Goal: Check status

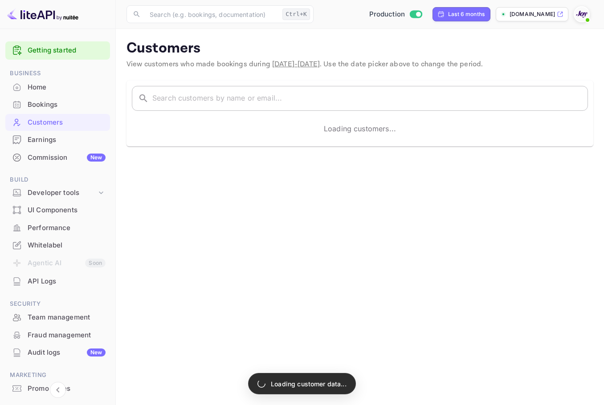
click at [227, 99] on input "text" at bounding box center [370, 98] width 436 height 25
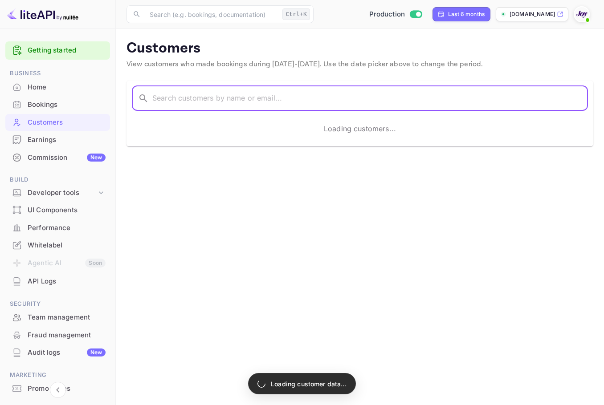
paste input "[PERSON_NAME]"
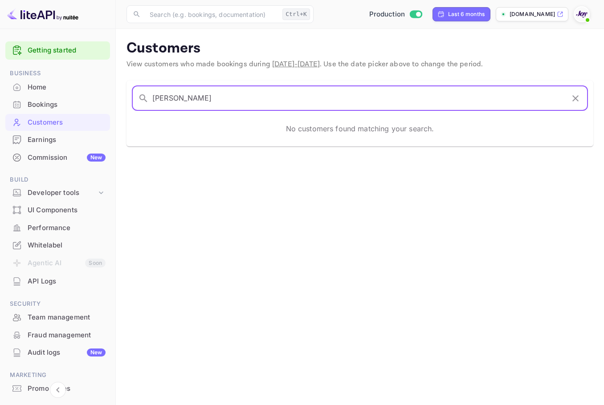
drag, startPoint x: 228, startPoint y: 103, endPoint x: 136, endPoint y: 95, distance: 92.1
click at [136, 95] on div "​ [PERSON_NAME] ​" at bounding box center [360, 98] width 456 height 25
type input "[PERSON_NAME]"
click at [59, 104] on div "Bookings" at bounding box center [67, 105] width 78 height 10
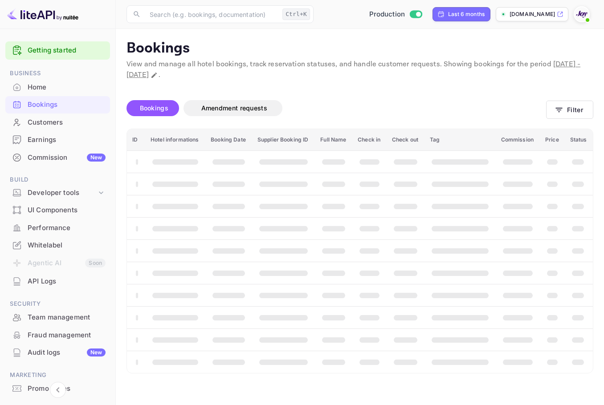
click at [73, 129] on div "Customers" at bounding box center [57, 122] width 105 height 17
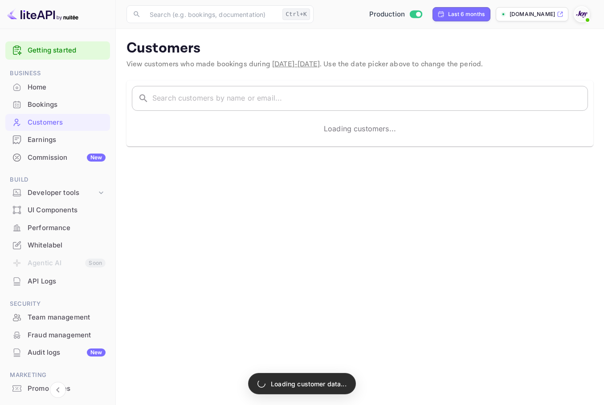
click at [286, 103] on input "text" at bounding box center [370, 98] width 436 height 25
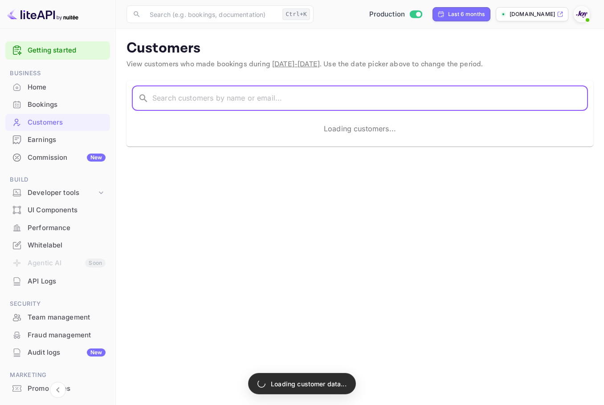
paste input "[PERSON_NAME]"
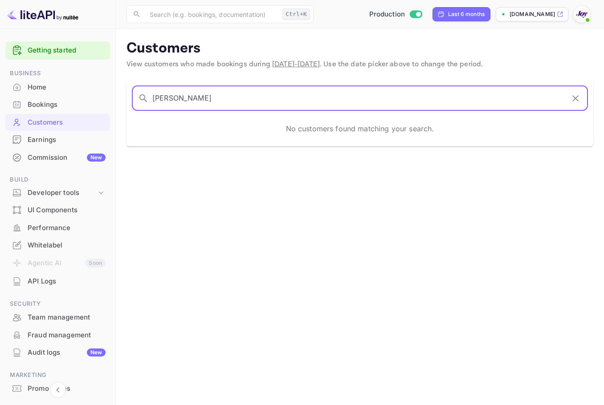
type input "[PERSON_NAME]"
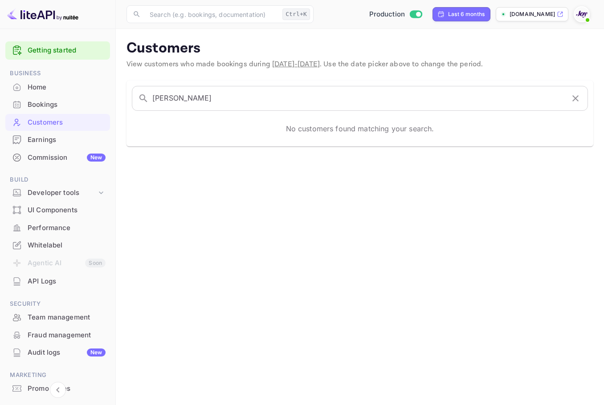
click at [51, 105] on div "Bookings" at bounding box center [67, 105] width 78 height 10
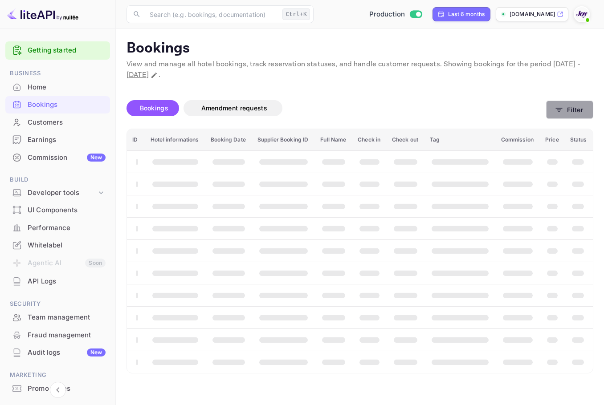
click at [562, 114] on icon "button" at bounding box center [558, 110] width 9 height 9
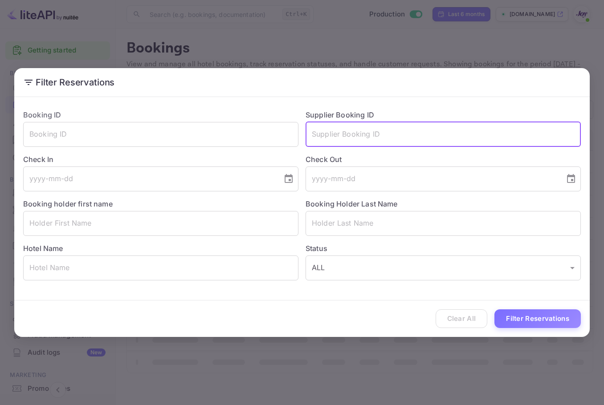
click at [385, 135] on input "text" at bounding box center [442, 134] width 275 height 25
paste input "9443686"
type input "9443686"
click at [549, 322] on button "Filter Reservations" at bounding box center [537, 318] width 86 height 19
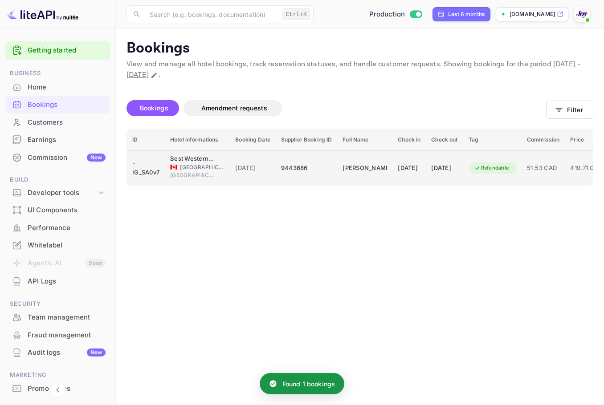
click at [282, 175] on div "9443686" at bounding box center [306, 168] width 51 height 14
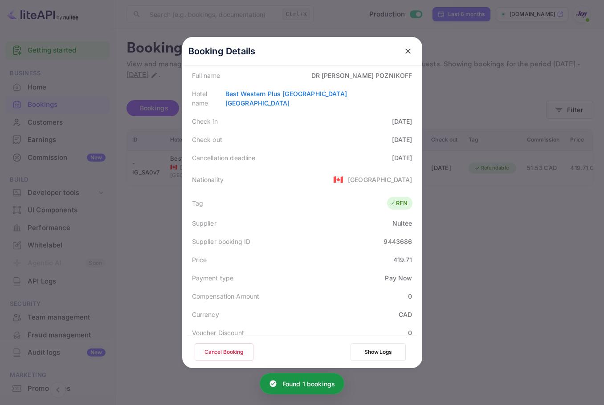
scroll to position [234, 0]
